Goal: Information Seeking & Learning: Learn about a topic

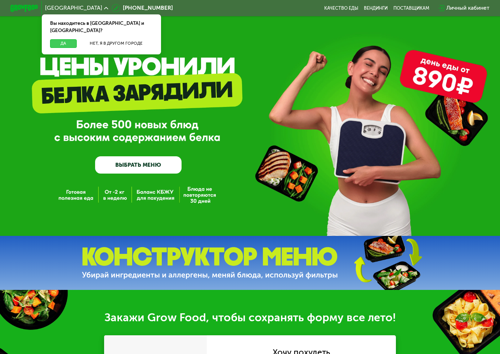
click at [65, 39] on button "Да" at bounding box center [63, 43] width 27 height 8
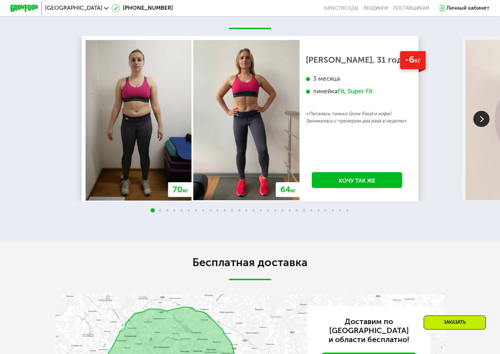
scroll to position [774, 0]
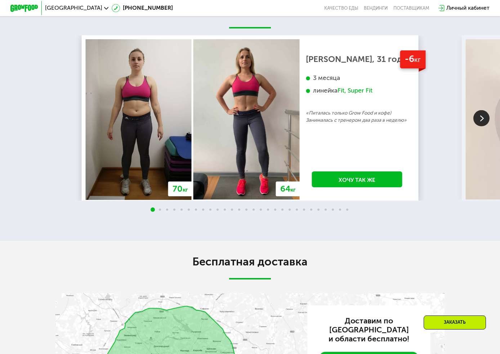
click at [483, 117] on img at bounding box center [481, 118] width 16 height 16
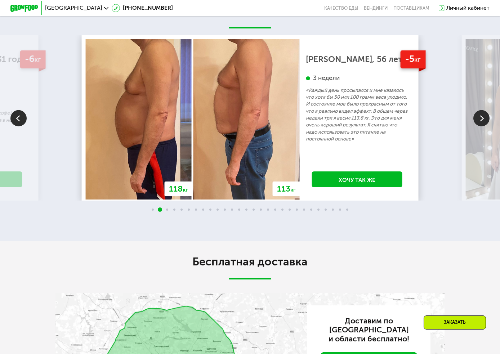
click at [483, 117] on img at bounding box center [481, 118] width 16 height 16
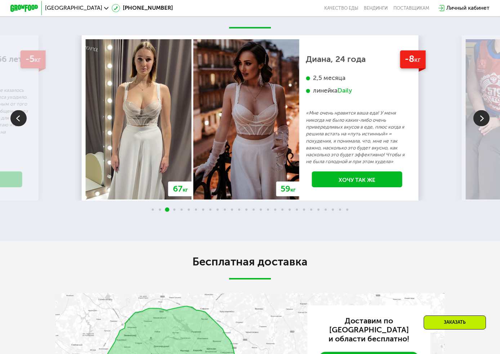
click at [483, 117] on img at bounding box center [481, 118] width 16 height 16
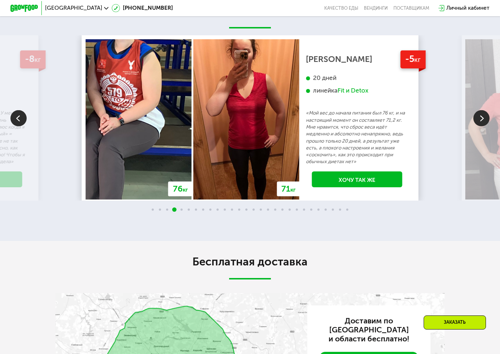
click at [483, 116] on img at bounding box center [481, 118] width 16 height 16
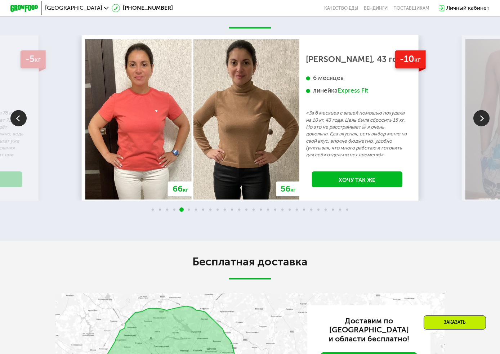
click at [483, 116] on img at bounding box center [481, 118] width 16 height 16
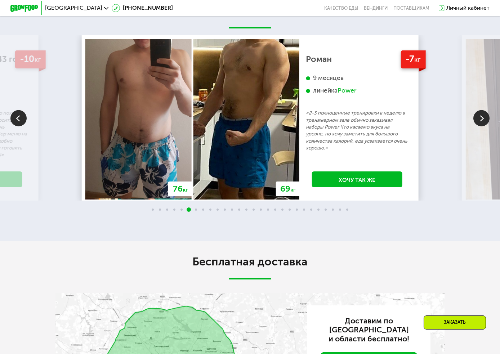
click at [483, 116] on img at bounding box center [481, 118] width 16 height 16
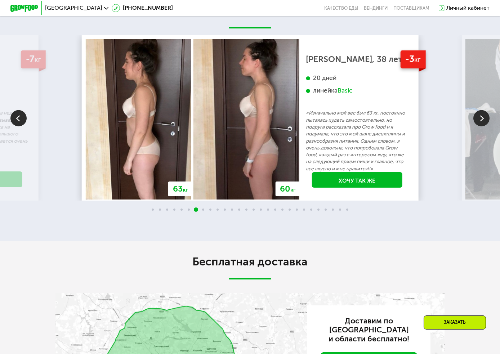
click at [483, 116] on img at bounding box center [481, 118] width 16 height 16
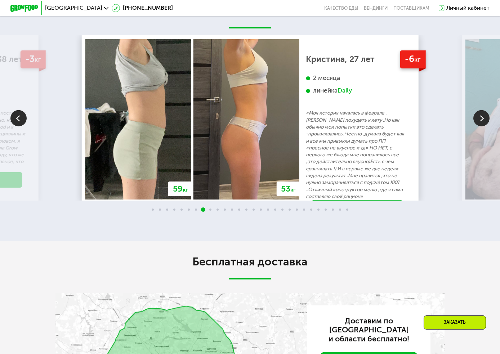
click at [483, 116] on img at bounding box center [481, 118] width 16 height 16
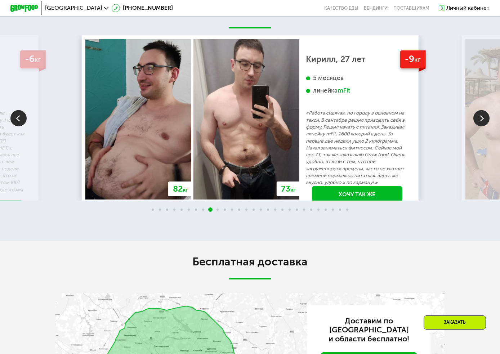
click at [483, 116] on img at bounding box center [481, 118] width 16 height 16
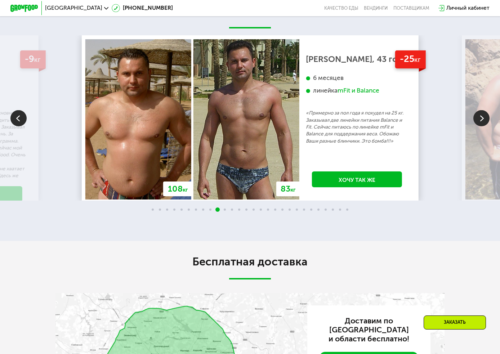
click at [483, 116] on img at bounding box center [481, 118] width 16 height 16
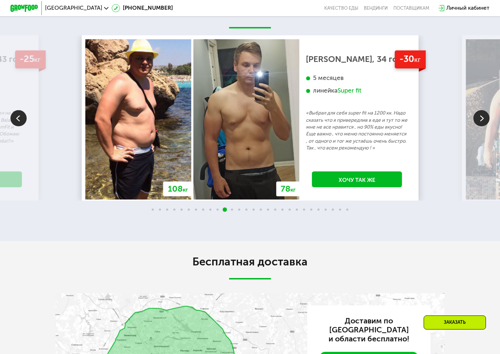
click at [483, 116] on img at bounding box center [481, 118] width 16 height 16
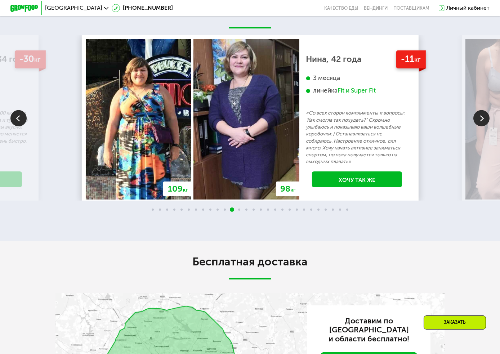
click at [483, 116] on img at bounding box center [481, 118] width 16 height 16
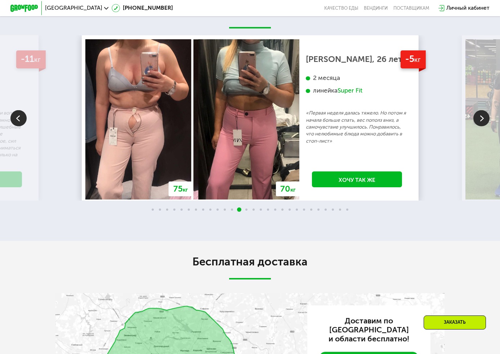
click at [483, 116] on img at bounding box center [481, 118] width 16 height 16
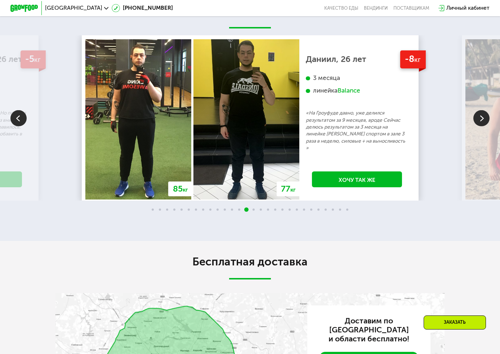
click at [483, 117] on img at bounding box center [481, 118] width 16 height 16
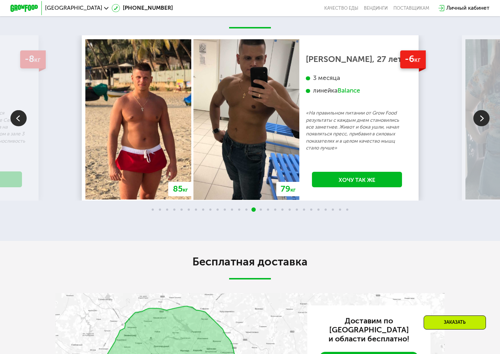
click at [483, 117] on img at bounding box center [481, 118] width 16 height 16
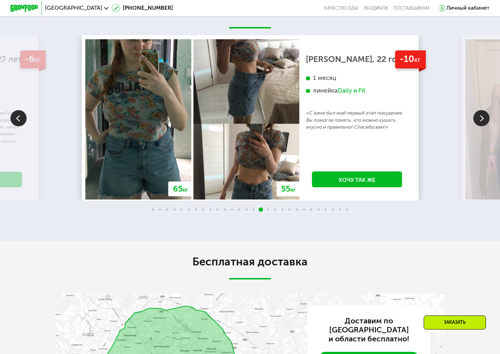
click at [483, 117] on img at bounding box center [481, 118] width 16 height 16
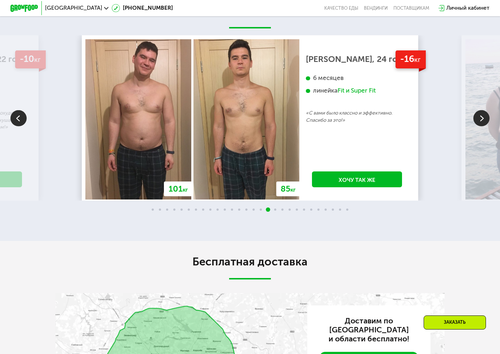
click at [483, 117] on img at bounding box center [481, 118] width 16 height 16
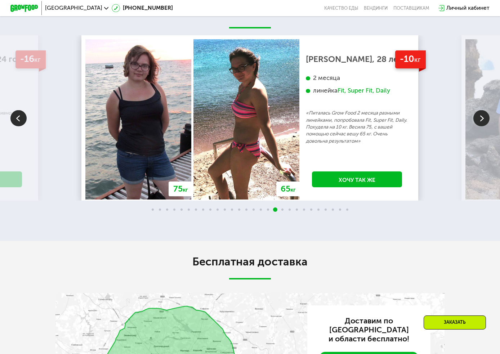
click at [483, 117] on img at bounding box center [481, 118] width 16 height 16
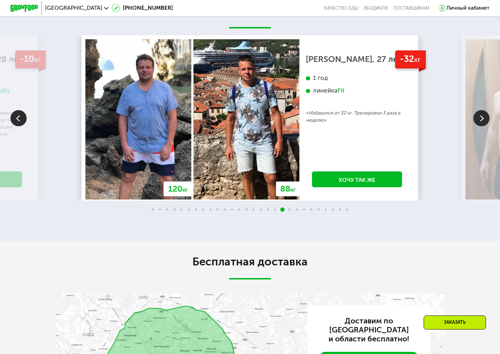
click at [483, 117] on img at bounding box center [481, 118] width 16 height 16
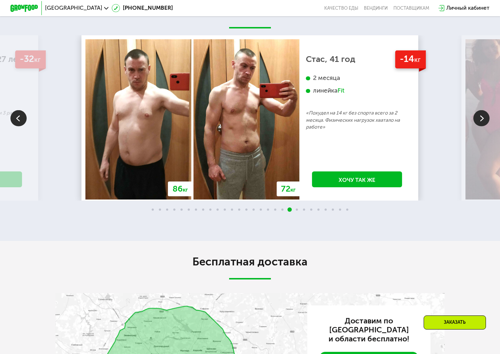
click at [483, 117] on img at bounding box center [481, 118] width 16 height 16
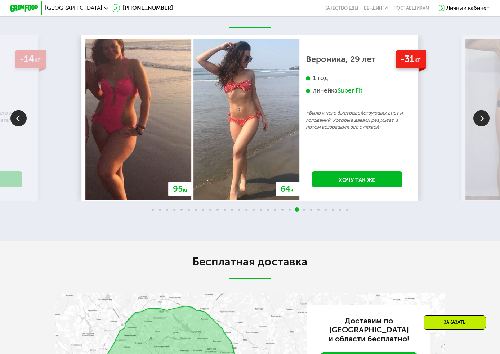
click at [483, 117] on img at bounding box center [481, 118] width 16 height 16
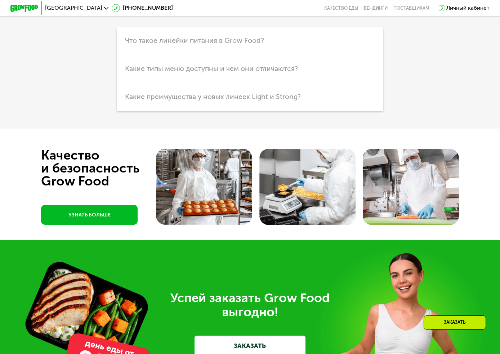
scroll to position [1372, 0]
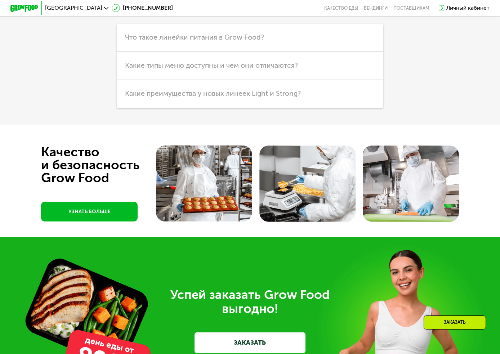
click at [120, 210] on link "УЗНАТЬ БОЛЬШЕ" at bounding box center [89, 212] width 96 height 20
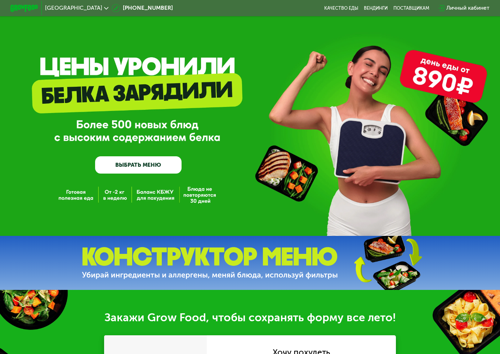
scroll to position [0, 0]
click at [132, 164] on link "ВЫБРАТЬ МЕНЮ" at bounding box center [138, 164] width 86 height 17
click at [24, 7] on img at bounding box center [23, 8] width 27 height 7
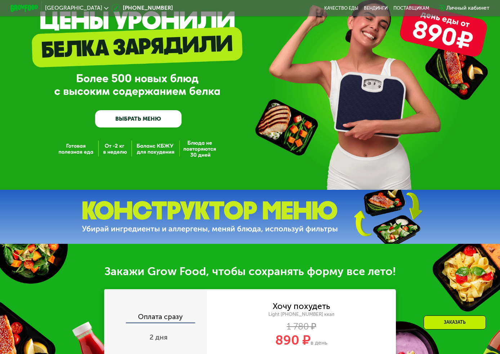
scroll to position [65, 0]
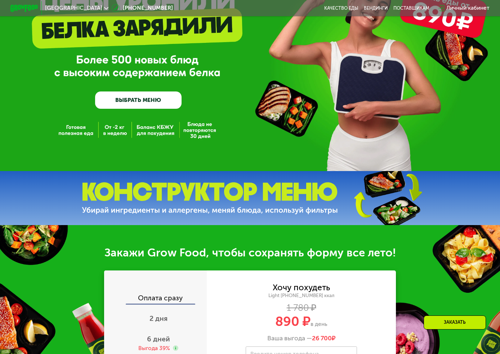
click at [129, 102] on link "ВЫБРАТЬ МЕНЮ" at bounding box center [138, 99] width 86 height 17
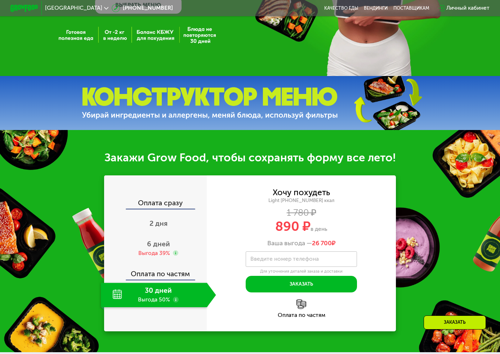
scroll to position [159, 0]
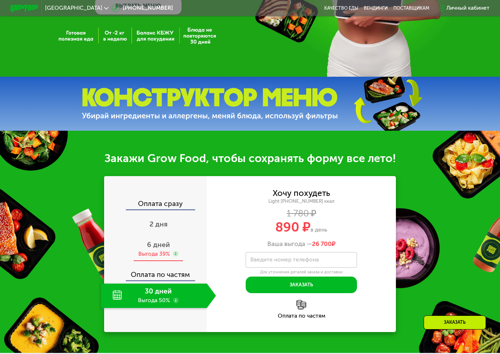
click at [162, 243] on span "6 дней" at bounding box center [158, 244] width 23 height 8
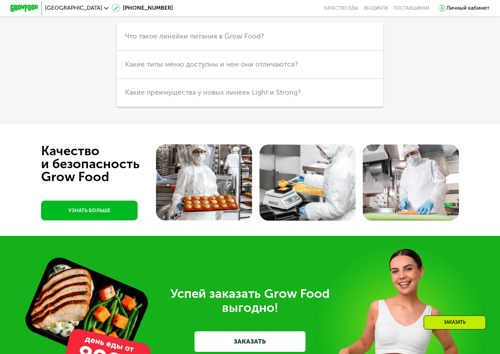
scroll to position [1373, 0]
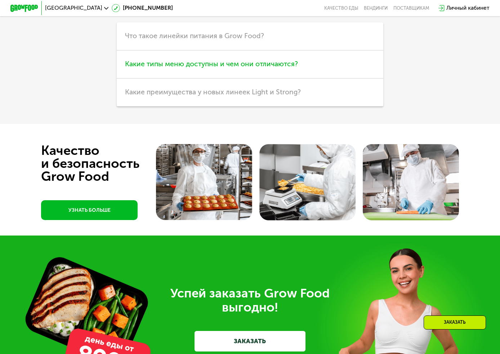
click at [211, 63] on span "Какие типы меню доступны и чем они отличаются?" at bounding box center [211, 64] width 173 height 8
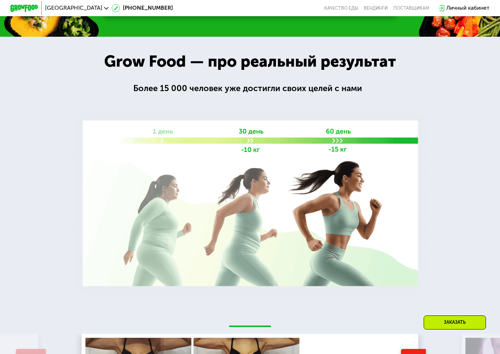
scroll to position [374, 0]
